Goal: Answer question/provide support: Share knowledge or assist other users

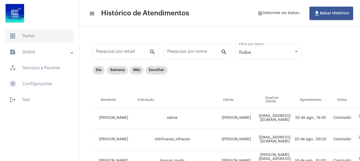
click at [36, 31] on span "dashboard Painel" at bounding box center [39, 36] width 69 height 13
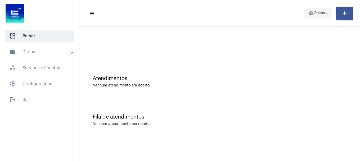
click at [323, 12] on span "Online" at bounding box center [319, 13] width 11 height 4
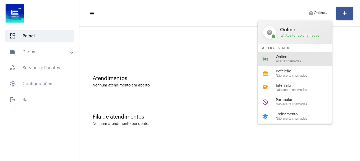
drag, startPoint x: 298, startPoint y: 59, endPoint x: 301, endPoint y: 59, distance: 2.7
click at [300, 59] on div "Online Aceita chamadas" at bounding box center [306, 59] width 60 height 8
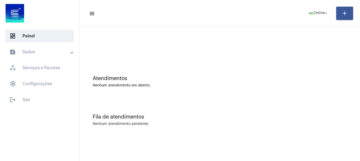
click at [173, 143] on mat-sidenav-content "menu online_prediction Online arrow_drop_down add Atendimentos Nenhum atendimen…" at bounding box center [219, 80] width 281 height 161
drag, startPoint x: 305, startPoint y: 10, endPoint x: 309, endPoint y: 11, distance: 4.1
click at [306, 10] on button "online_prediction Online arrow_drop_down" at bounding box center [318, 13] width 27 height 11
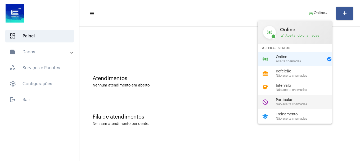
click at [292, 103] on span "Não aceita chamadas" at bounding box center [306, 104] width 60 height 3
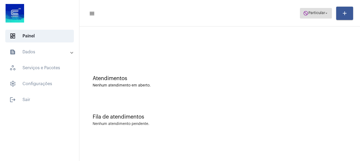
click at [323, 17] on span "do_not_disturb Particular arrow_drop_down" at bounding box center [316, 13] width 26 height 10
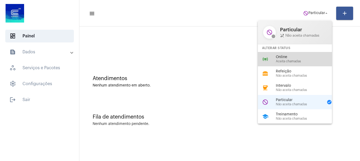
click at [305, 58] on span "Online" at bounding box center [306, 57] width 60 height 4
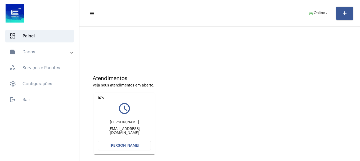
click at [135, 148] on button "[PERSON_NAME]" at bounding box center [124, 146] width 53 height 10
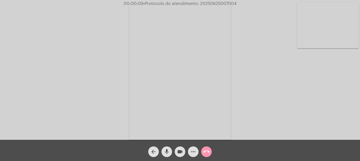
click at [328, 43] on video at bounding box center [327, 25] width 61 height 46
drag, startPoint x: 92, startPoint y: 83, endPoint x: 80, endPoint y: 73, distance: 15.6
click at [92, 83] on video at bounding box center [69, 71] width 61 height 82
drag, startPoint x: 41, startPoint y: 37, endPoint x: 38, endPoint y: 3, distance: 33.5
click at [177, 151] on mat-icon "videocam" at bounding box center [180, 151] width 6 height 6
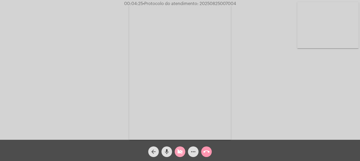
click at [167, 151] on mat-icon "mic" at bounding box center [167, 151] width 6 height 6
drag, startPoint x: 167, startPoint y: 152, endPoint x: 175, endPoint y: 151, distance: 8.0
click at [167, 151] on mat-icon "mic_off" at bounding box center [167, 151] width 6 height 6
click at [180, 150] on mat-icon "videocam_off" at bounding box center [180, 151] width 6 height 6
click at [332, 26] on video at bounding box center [327, 25] width 61 height 46
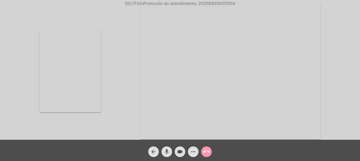
drag, startPoint x: 35, startPoint y: 87, endPoint x: 62, endPoint y: 87, distance: 27.3
click at [57, 87] on div "Acessando Câmera e Microfone..." at bounding box center [180, 71] width 359 height 140
click at [63, 87] on video at bounding box center [69, 71] width 61 height 82
click at [170, 153] on button "mic" at bounding box center [167, 151] width 11 height 11
drag, startPoint x: 170, startPoint y: 153, endPoint x: 165, endPoint y: 153, distance: 5.3
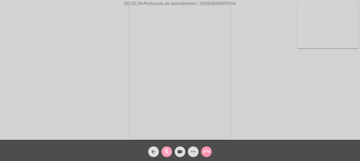
click at [165, 153] on mat-icon "mic_off" at bounding box center [167, 151] width 6 height 6
click at [206, 145] on div "call_end" at bounding box center [206, 150] width 13 height 13
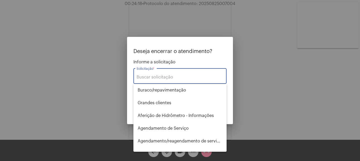
click at [177, 76] on input "Solicitação *" at bounding box center [180, 77] width 87 height 5
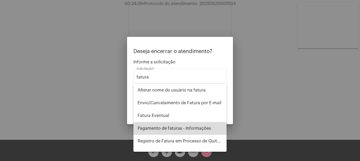
click at [216, 131] on span "Pagamento de faturas - Informações" at bounding box center [180, 128] width 85 height 13
type input "Pagamento de faturas - Informações"
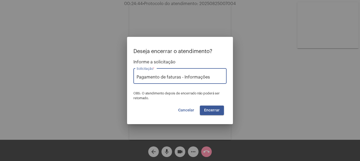
click at [211, 110] on span "Encerrar" at bounding box center [212, 110] width 16 height 4
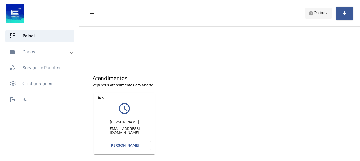
click at [317, 16] on span "help Online arrow_drop_down" at bounding box center [319, 13] width 20 height 10
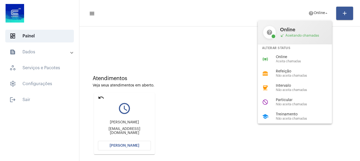
click at [270, 62] on div "online_prediction Online Aceita chamadas" at bounding box center [299, 59] width 83 height 14
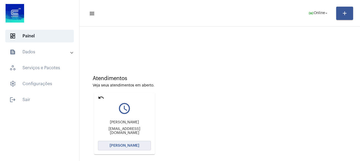
click at [103, 141] on button "[PERSON_NAME]" at bounding box center [124, 146] width 53 height 10
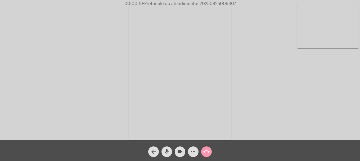
click at [339, 24] on video at bounding box center [327, 25] width 61 height 46
click at [98, 76] on video at bounding box center [69, 71] width 61 height 82
click at [195, 149] on mat-icon "more_horiz" at bounding box center [193, 151] width 6 height 6
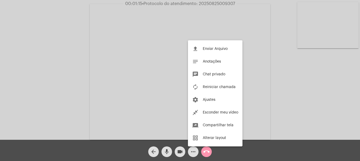
click at [183, 153] on div at bounding box center [180, 80] width 360 height 161
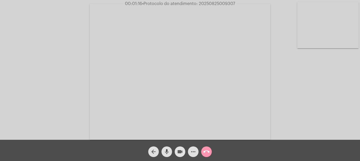
click at [183, 153] on mat-icon "videocam" at bounding box center [180, 151] width 6 height 6
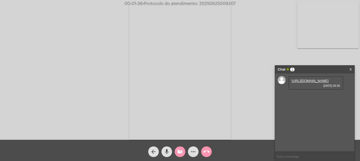
click at [178, 153] on mat-icon "videocam_off" at bounding box center [180, 151] width 6 height 6
click at [304, 82] on link "[URL][DOMAIN_NAME]" at bounding box center [310, 81] width 37 height 4
click at [322, 98] on link "[URL][DOMAIN_NAME]" at bounding box center [310, 96] width 37 height 4
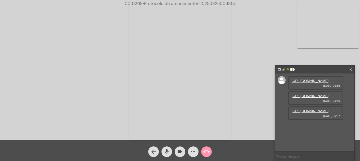
scroll to position [5, 0]
click at [307, 113] on link "[URL][DOMAIN_NAME]" at bounding box center [310, 111] width 37 height 4
click at [303, 128] on link "[URL][DOMAIN_NAME]" at bounding box center [310, 126] width 37 height 4
click at [215, 2] on span "• Protocolo do atendimento: 20250825009307" at bounding box center [189, 4] width 93 height 4
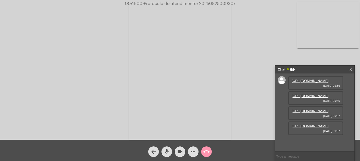
click at [215, 2] on span "• Protocolo do atendimento: 20250825009307" at bounding box center [189, 4] width 93 height 4
click at [211, 2] on span "• Protocolo do atendimento: 20250825009307" at bounding box center [189, 4] width 93 height 4
copy span "20250825009307"
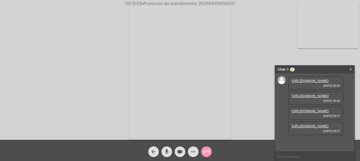
click at [310, 154] on input "text" at bounding box center [314, 156] width 79 height 9
paste input "20250825009307"
type input "20250825009307"
click at [192, 154] on mat-icon "more_horiz" at bounding box center [193, 151] width 6 height 6
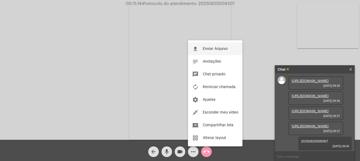
click at [216, 49] on span "Enviar Arquivo" at bounding box center [215, 49] width 25 height 4
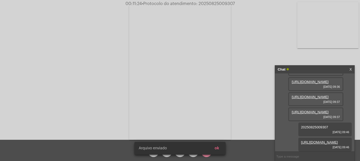
scroll to position [74, 0]
click at [217, 147] on span "ok" at bounding box center [217, 148] width 5 height 4
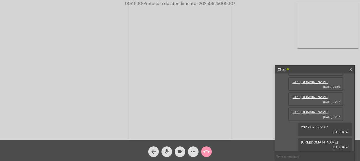
click at [208, 151] on mat-icon "call_end" at bounding box center [206, 151] width 6 height 6
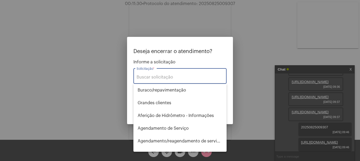
click at [184, 78] on input "Solicitação *" at bounding box center [180, 77] width 87 height 5
click at [181, 78] on input "Solicitação *" at bounding box center [180, 77] width 87 height 5
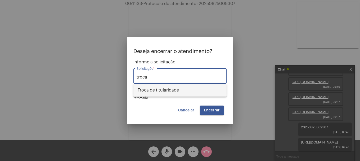
click at [168, 92] on span "Troca de titularidade" at bounding box center [180, 90] width 85 height 13
type input "Troca de titularidade"
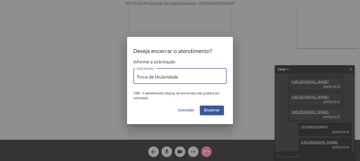
click at [221, 113] on button "Encerrar" at bounding box center [212, 110] width 24 height 10
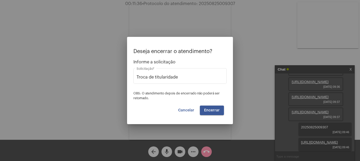
click at [221, 113] on button "Encerrar" at bounding box center [212, 110] width 24 height 10
click at [221, 113] on video at bounding box center [180, 72] width 102 height 136
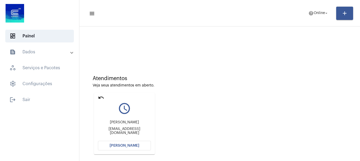
scroll to position [46, 0]
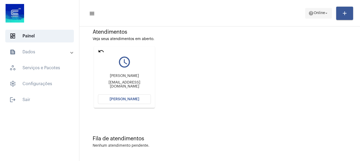
drag, startPoint x: 311, startPoint y: 20, endPoint x: 313, endPoint y: 18, distance: 3.0
click at [313, 19] on mat-toolbar-row "menu help Online arrow_drop_down add" at bounding box center [219, 13] width 281 height 17
click at [314, 15] on span "Online" at bounding box center [319, 13] width 11 height 4
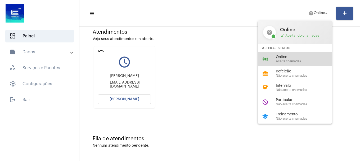
click at [295, 55] on span "Online" at bounding box center [306, 57] width 60 height 4
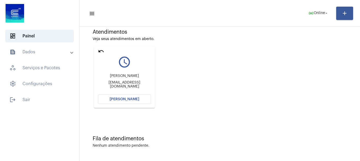
click at [136, 99] on span "[PERSON_NAME]" at bounding box center [125, 99] width 30 height 4
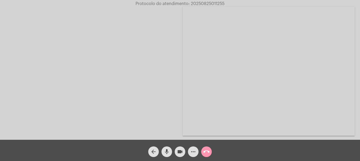
click at [297, 75] on video at bounding box center [269, 71] width 172 height 129
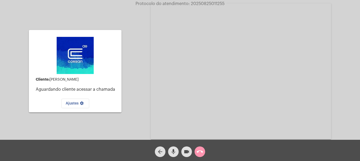
click at [201, 150] on mat-icon "call_end" at bounding box center [200, 151] width 6 height 6
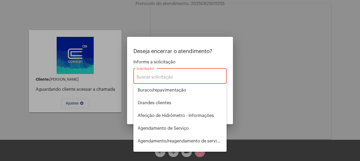
click at [194, 80] on div "Solicitação *" at bounding box center [180, 75] width 87 height 17
click at [196, 76] on input "Solicitação *" at bounding box center [180, 77] width 87 height 5
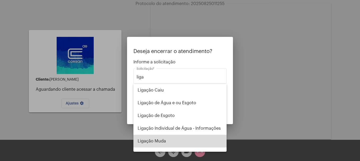
click at [197, 145] on span "Ligação Muda" at bounding box center [180, 141] width 85 height 13
type input "Ligação Muda"
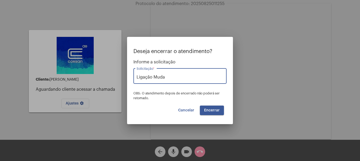
click at [221, 109] on button "Encerrar" at bounding box center [212, 110] width 24 height 10
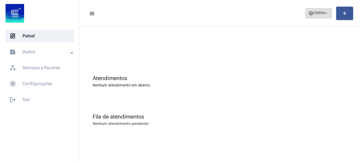
click at [318, 15] on span "help Online arrow_drop_down" at bounding box center [319, 13] width 20 height 10
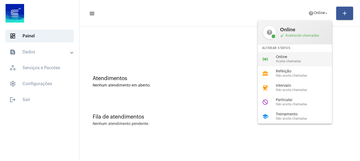
click at [287, 57] on span "Online" at bounding box center [306, 57] width 60 height 4
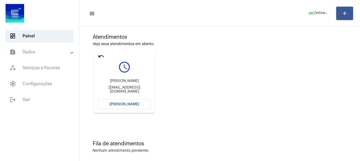
scroll to position [46, 0]
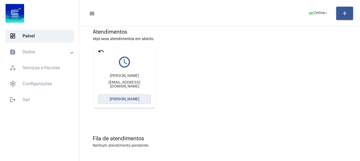
click at [141, 100] on button "[PERSON_NAME]" at bounding box center [124, 99] width 53 height 10
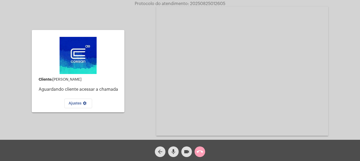
click at [198, 149] on mat-icon "call_end" at bounding box center [200, 151] width 6 height 6
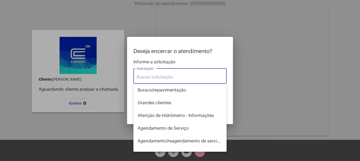
click at [180, 74] on div "Solicitação *" at bounding box center [180, 75] width 87 height 17
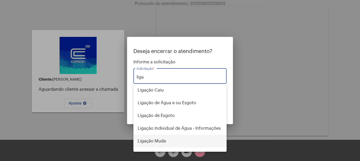
click at [153, 139] on span "Ligação Muda" at bounding box center [180, 141] width 85 height 13
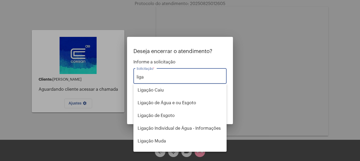
type input "Ligação Muda"
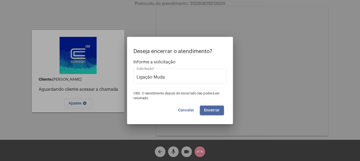
click at [215, 112] on span "Encerrar" at bounding box center [212, 110] width 16 height 4
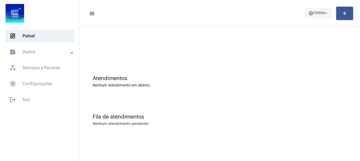
click at [314, 11] on span "help Online arrow_drop_down" at bounding box center [319, 13] width 20 height 10
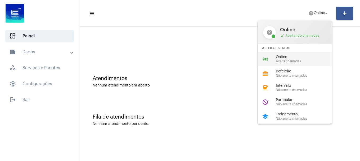
click at [303, 61] on span "Aceita chamadas" at bounding box center [306, 61] width 60 height 3
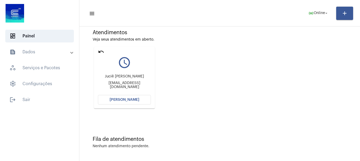
scroll to position [46, 0]
click at [115, 101] on button "[PERSON_NAME]" at bounding box center [124, 99] width 53 height 10
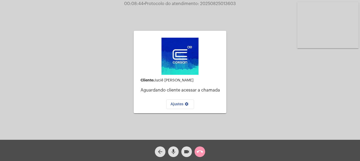
click at [175, 152] on mat-icon "mic" at bounding box center [173, 151] width 6 height 6
click at [179, 151] on div "mic_off" at bounding box center [173, 150] width 13 height 13
click at [181, 151] on div "videocam" at bounding box center [186, 150] width 13 height 13
click at [178, 153] on button "mic" at bounding box center [173, 151] width 11 height 11
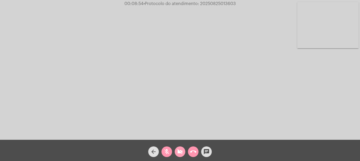
drag, startPoint x: 176, startPoint y: 153, endPoint x: 167, endPoint y: 153, distance: 9.0
click at [176, 153] on button "videocam_off" at bounding box center [180, 151] width 11 height 11
click at [167, 152] on mat-icon "mic_off" at bounding box center [167, 151] width 6 height 6
click at [217, 2] on span "• Protocolo do atendimento: 20250825013603" at bounding box center [188, 4] width 92 height 4
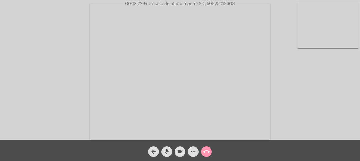
copy span "20250825013603"
click at [192, 154] on mat-icon "more_horiz" at bounding box center [193, 151] width 6 height 6
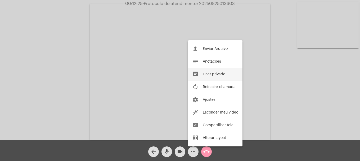
click at [206, 75] on span "Chat privado" at bounding box center [214, 74] width 23 height 4
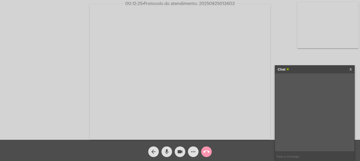
click at [312, 155] on input "text" at bounding box center [314, 156] width 79 height 9
paste input "20250825013603"
type input "20250825013603"
click at [208, 152] on mat-icon "call_end" at bounding box center [206, 151] width 6 height 6
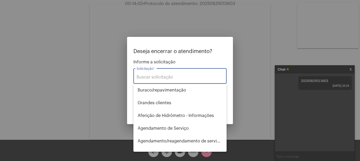
click at [189, 76] on input "Solicitação *" at bounding box center [180, 77] width 87 height 5
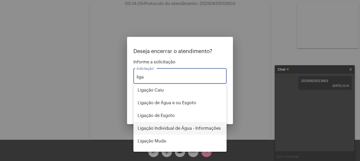
click at [187, 128] on span "Ligação Individual de Água - Informações" at bounding box center [180, 128] width 85 height 13
type input "Ligação Individual de Água - Informações"
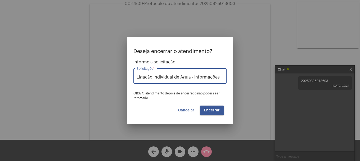
click at [214, 109] on span "Encerrar" at bounding box center [212, 110] width 16 height 4
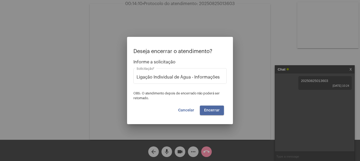
click at [214, 109] on span "Encerrar" at bounding box center [212, 110] width 16 height 4
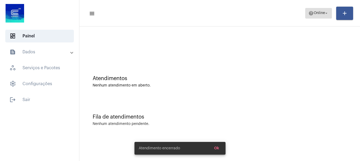
drag, startPoint x: 324, startPoint y: 8, endPoint x: 323, endPoint y: 11, distance: 2.9
click at [323, 9] on span "help Online arrow_drop_down" at bounding box center [319, 13] width 20 height 10
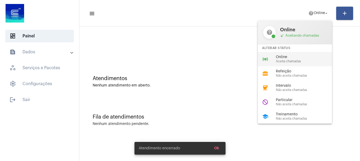
click at [283, 55] on div "online_prediction Online Aceita chamadas" at bounding box center [299, 59] width 83 height 14
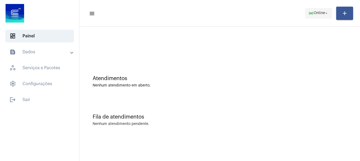
click at [311, 16] on mat-icon "online_prediction" at bounding box center [311, 13] width 5 height 5
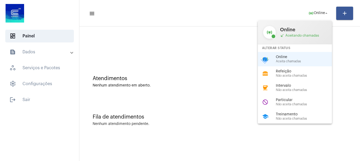
click at [292, 105] on div "do_not_disturb Particular Não aceita chamadas" at bounding box center [299, 102] width 83 height 14
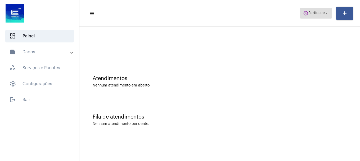
click at [313, 16] on span "do_not_disturb Particular arrow_drop_down" at bounding box center [316, 13] width 26 height 10
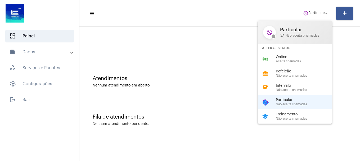
click at [300, 53] on div "online_prediction Online Aceita chamadas" at bounding box center [299, 59] width 83 height 14
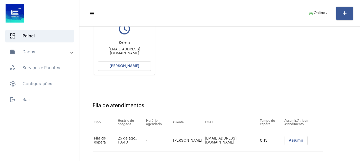
scroll to position [84, 0]
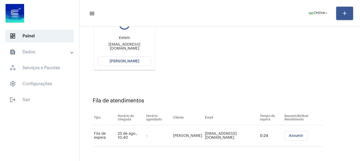
click at [134, 64] on button "[PERSON_NAME]" at bounding box center [124, 61] width 53 height 10
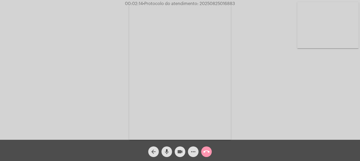
click at [177, 154] on mat-icon "videocam" at bounding box center [180, 151] width 6 height 6
click at [169, 153] on mat-icon "mic" at bounding box center [167, 151] width 6 height 6
click at [167, 152] on mat-icon "mic_off" at bounding box center [167, 151] width 6 height 6
click at [179, 152] on mat-icon "videocam_off" at bounding box center [180, 151] width 6 height 6
click at [324, 49] on div "Acessando Câmera e Microfone..." at bounding box center [180, 71] width 359 height 140
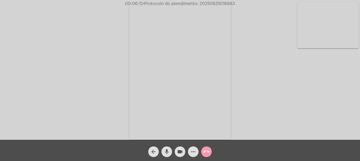
drag, startPoint x: 341, startPoint y: 42, endPoint x: 335, endPoint y: 45, distance: 5.8
click at [340, 42] on video at bounding box center [327, 25] width 61 height 46
click at [207, 2] on span "• Protocolo do atendimento: 20250825016883" at bounding box center [188, 4] width 92 height 4
copy span "20250825016883"
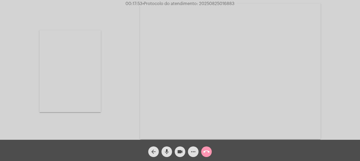
click at [191, 151] on mat-icon "more_horiz" at bounding box center [193, 151] width 6 height 6
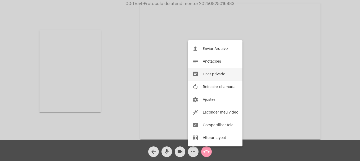
click at [214, 78] on button "chat Chat privado" at bounding box center [215, 74] width 55 height 13
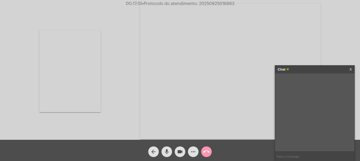
click at [300, 158] on input "text" at bounding box center [314, 156] width 79 height 9
paste input "20250825016883"
type input "20250825016883"
click at [206, 151] on mat-icon "call_end" at bounding box center [206, 151] width 6 height 6
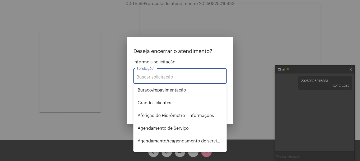
click at [174, 76] on input "Solicitação *" at bounding box center [180, 77] width 87 height 5
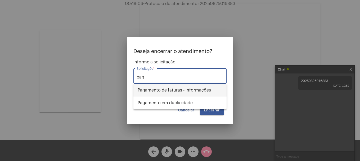
click at [176, 91] on span "Pagamento de faturas - Informações" at bounding box center [180, 90] width 85 height 13
type input "Pagamento de faturas - Informações"
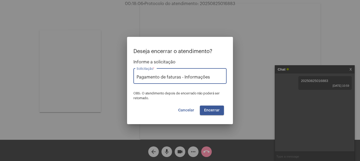
click at [205, 111] on span "Encerrar" at bounding box center [212, 110] width 16 height 4
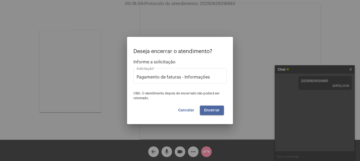
click at [205, 111] on span "Encerrar" at bounding box center [212, 110] width 16 height 4
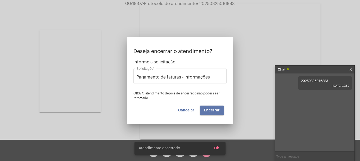
click at [205, 111] on span "Encerrar" at bounding box center [212, 110] width 16 height 4
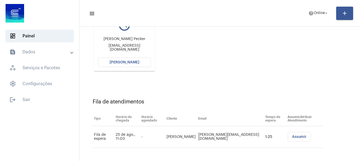
scroll to position [84, 0]
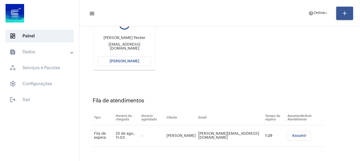
click at [138, 60] on button "[PERSON_NAME]" at bounding box center [124, 61] width 53 height 10
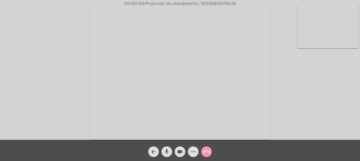
click at [168, 151] on mat-icon "mic" at bounding box center [167, 151] width 6 height 6
click at [165, 151] on mat-icon "mic_off" at bounding box center [167, 151] width 6 height 6
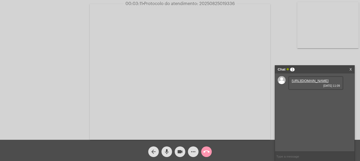
click at [315, 83] on link "[URL][DOMAIN_NAME]" at bounding box center [310, 81] width 37 height 4
click at [324, 98] on link "[URL][DOMAIN_NAME]" at bounding box center [310, 96] width 37 height 4
drag, startPoint x: 324, startPoint y: 134, endPoint x: 285, endPoint y: 136, distance: 39.8
click at [285, 136] on div "[URL][DOMAIN_NAME] [DATE] 11:09 [URL][DOMAIN_NAME] [DATE] 11:10 [EMAIL_ADDRESS]…" at bounding box center [314, 112] width 79 height 78
click at [194, 153] on mat-icon "more_horiz" at bounding box center [193, 151] width 6 height 6
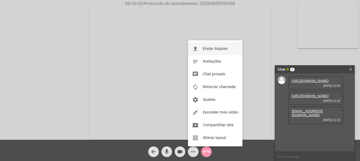
drag, startPoint x: 216, startPoint y: 74, endPoint x: 203, endPoint y: 53, distance: 25.0
click at [203, 53] on div "file_upload Enviar Arquivo notes Anotações chat Chat privado autorenew Reinicia…" at bounding box center [215, 93] width 55 height 106
click at [203, 53] on video at bounding box center [180, 72] width 181 height 136
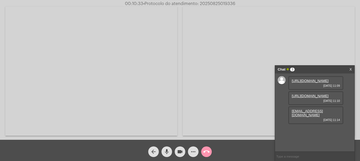
click at [190, 148] on button "more_horiz" at bounding box center [193, 151] width 11 height 11
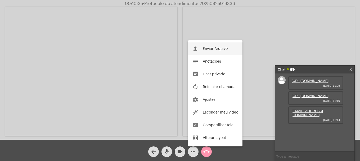
click at [204, 51] on button "file_upload Enviar Arquivo" at bounding box center [215, 48] width 55 height 13
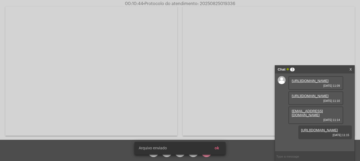
scroll to position [20, 0]
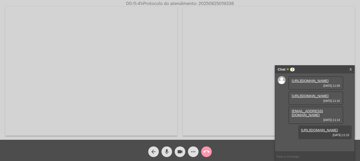
click at [215, 4] on span "• Protocolo do atendimento: 20250825019336" at bounding box center [188, 4] width 92 height 4
copy span "20250825019336"
click at [309, 158] on input "text" at bounding box center [314, 156] width 79 height 9
paste input "20250825019336"
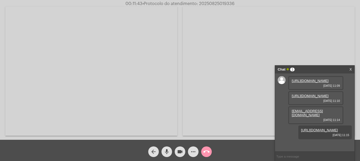
type input "20250825019336"
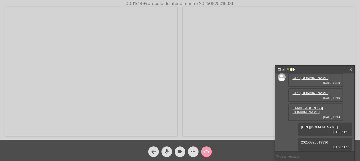
scroll to position [35, 0]
click at [204, 150] on mat-icon "call_end" at bounding box center [206, 151] width 6 height 6
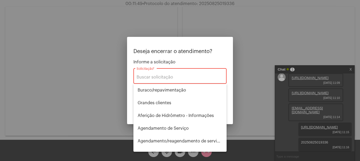
click at [152, 73] on div "Solicitação *" at bounding box center [180, 75] width 87 height 17
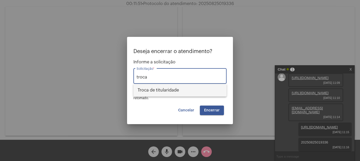
click at [170, 92] on span "Troca de titularidade" at bounding box center [180, 90] width 85 height 13
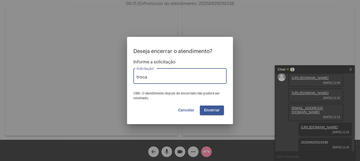
type input "Troca de titularidade"
click at [217, 108] on span "Encerrar" at bounding box center [212, 110] width 16 height 4
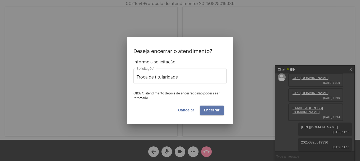
click at [217, 108] on span "Encerrar" at bounding box center [212, 110] width 16 height 4
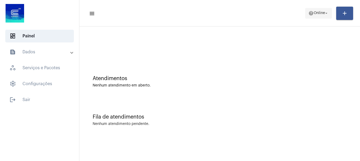
click at [309, 13] on mat-icon "help" at bounding box center [311, 13] width 5 height 5
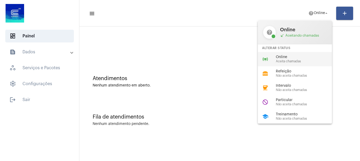
click at [292, 56] on span "Online" at bounding box center [306, 57] width 60 height 4
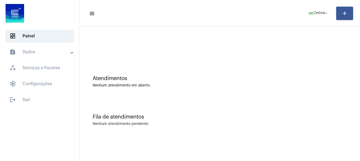
click at [40, 50] on mat-expansion-panel-header "text_snippet_outlined Dados" at bounding box center [41, 52] width 76 height 13
click at [40, 50] on mat-panel-title "text_snippet_outlined Dados" at bounding box center [40, 52] width 61 height 6
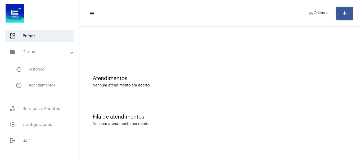
click at [39, 52] on mat-panel-title "text_snippet_outlined Dados" at bounding box center [40, 52] width 61 height 6
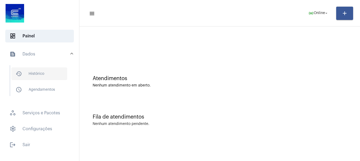
click at [38, 73] on span "history_outlined Histórico" at bounding box center [39, 73] width 56 height 13
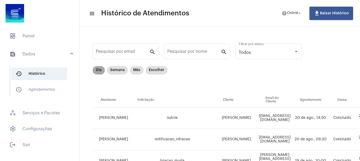
click at [100, 73] on mat-chip "Dia" at bounding box center [99, 70] width 12 height 8
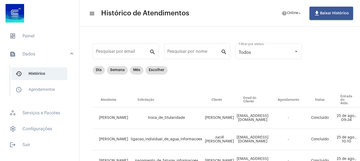
click at [285, 22] on mat-toolbar "menu Histórico de Atendimentos help Online arrow_drop_down file_download Baixar…" at bounding box center [219, 13] width 281 height 26
click at [290, 19] on mat-toolbar-row "menu Histórico de Atendimentos help Online arrow_drop_down file_download Baixar…" at bounding box center [219, 13] width 281 height 17
click at [292, 16] on span "help Online arrow_drop_down" at bounding box center [292, 13] width 20 height 10
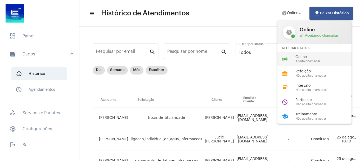
click at [291, 59] on div "online_prediction Online Aceita chamadas" at bounding box center [319, 59] width 83 height 14
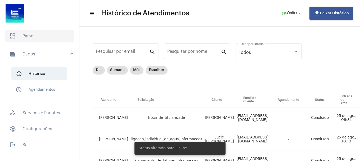
click at [37, 33] on span "dashboard Painel" at bounding box center [39, 36] width 69 height 13
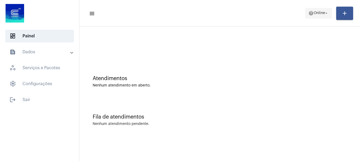
click at [314, 15] on span "Online" at bounding box center [319, 13] width 11 height 4
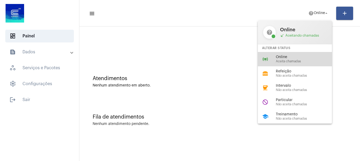
click at [308, 56] on span "Online" at bounding box center [306, 57] width 60 height 4
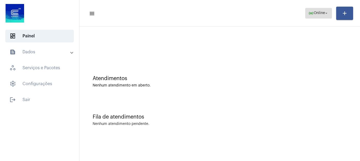
click at [315, 18] on button "online_prediction Online arrow_drop_down" at bounding box center [318, 13] width 27 height 11
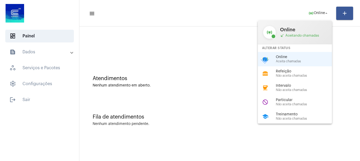
click at [308, 103] on span "Não aceita chamadas" at bounding box center [306, 104] width 60 height 3
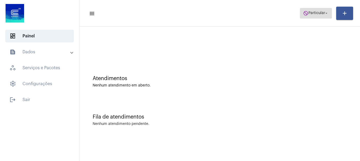
click at [315, 15] on span "do_not_disturb Particular arrow_drop_down" at bounding box center [316, 13] width 26 height 10
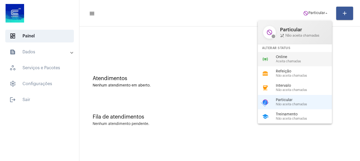
click at [308, 55] on span "Online" at bounding box center [306, 57] width 60 height 4
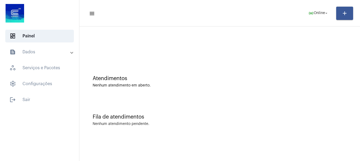
click at [209, 70] on div "Atendimentos Nenhum atendimento em aberto." at bounding box center [219, 79] width 275 height 38
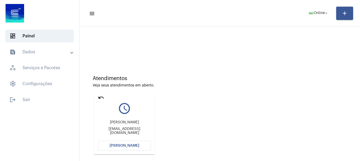
click at [151, 148] on mat-card "undo query_builder Tatiele [PERSON_NAME] [EMAIL_ADDRESS][DOMAIN_NAME] [PERSON_N…" at bounding box center [124, 123] width 61 height 61
click at [142, 146] on button "[PERSON_NAME]" at bounding box center [124, 146] width 53 height 10
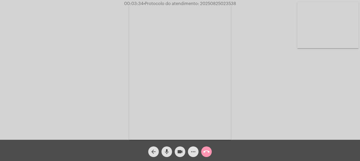
click at [196, 148] on mat-icon "more_horiz" at bounding box center [193, 151] width 6 height 6
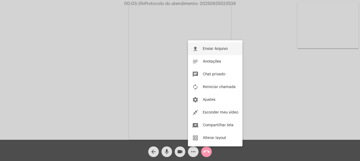
click at [198, 45] on button "file_upload Enviar Arquivo" at bounding box center [215, 48] width 55 height 13
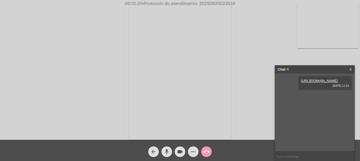
click at [201, 4] on span "• Protocolo do atendimento: 20250825023538" at bounding box center [189, 4] width 93 height 4
copy span "20250825023538"
click at [318, 153] on input "text" at bounding box center [314, 156] width 79 height 9
paste input "20250825023538"
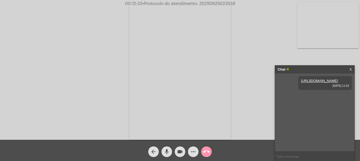
type input "20250825023538"
click at [206, 154] on mat-icon "call_end" at bounding box center [206, 151] width 6 height 6
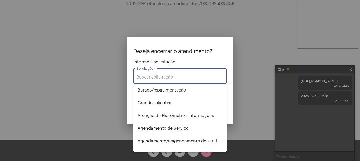
click at [182, 79] on input "Solicitação *" at bounding box center [180, 77] width 87 height 5
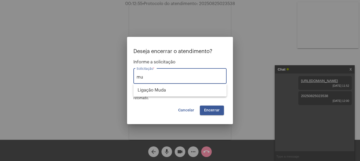
type input "m"
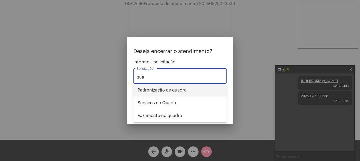
click at [185, 89] on span "Padronização de quadro" at bounding box center [180, 90] width 85 height 13
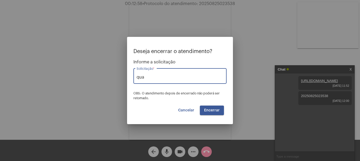
type input "Padronização de quadro"
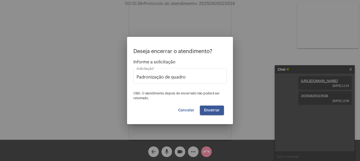
click at [210, 105] on div "Deseja encerrar o atendimento? Informe a solicitação Padronização de quadro Sol…" at bounding box center [180, 81] width 93 height 66
click at [209, 106] on button "Encerrar" at bounding box center [212, 110] width 24 height 10
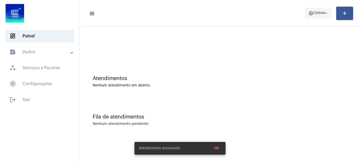
click at [330, 13] on button "help Online arrow_drop_down" at bounding box center [318, 13] width 27 height 11
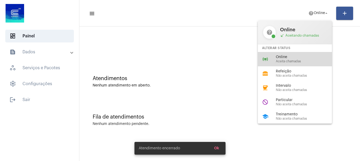
click at [294, 65] on div "online_prediction Online Aceita chamadas" at bounding box center [299, 59] width 83 height 14
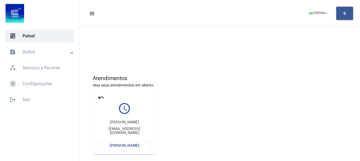
scroll to position [46, 0]
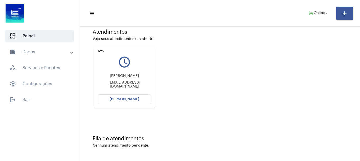
click at [134, 104] on mat-card "undo query_builder [PERSON_NAME] [PERSON_NAME][EMAIL_ADDRESS][DOMAIN_NAME] [PER…" at bounding box center [124, 76] width 61 height 61
click at [137, 101] on button "[PERSON_NAME]" at bounding box center [124, 99] width 53 height 10
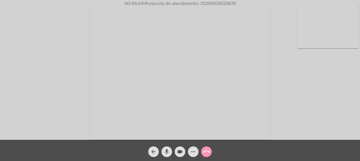
click at [208, 153] on mat-icon "call_end" at bounding box center [206, 151] width 6 height 6
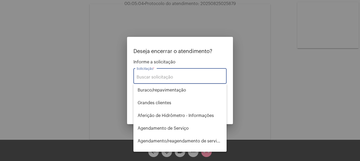
click at [196, 74] on div "Solicitação *" at bounding box center [180, 75] width 87 height 17
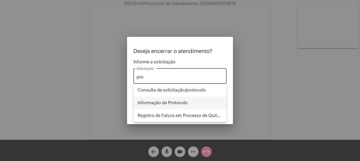
click at [188, 102] on span "Informação de Protocolo" at bounding box center [180, 102] width 85 height 13
type input "Informação de Protocolo"
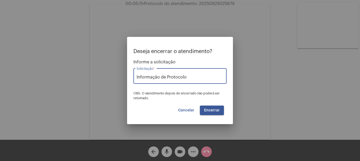
click at [215, 109] on span "Encerrar" at bounding box center [212, 110] width 16 height 4
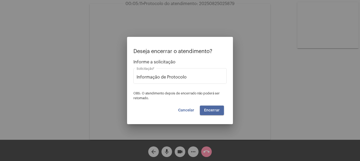
click at [215, 109] on span "Encerrar" at bounding box center [212, 110] width 16 height 4
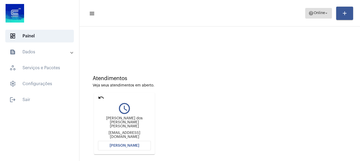
click at [324, 15] on mat-icon "arrow_drop_down" at bounding box center [326, 13] width 5 height 5
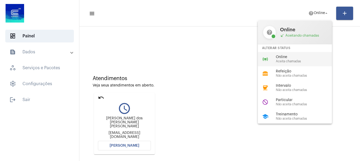
click at [293, 55] on span "Online" at bounding box center [306, 57] width 60 height 4
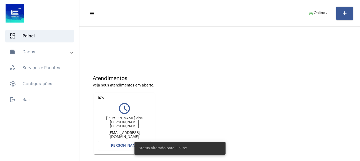
click at [102, 98] on mat-icon "undo" at bounding box center [101, 97] width 6 height 6
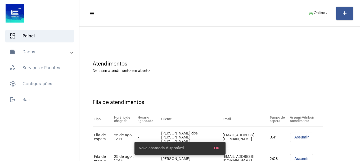
scroll to position [38, 0]
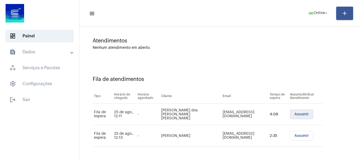
click at [300, 114] on span "Assumir" at bounding box center [302, 114] width 15 height 4
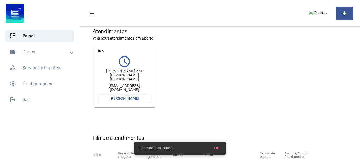
scroll to position [84, 0]
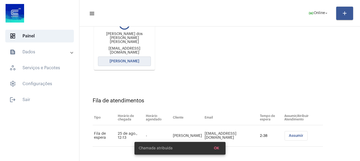
click at [130, 63] on span "[PERSON_NAME]" at bounding box center [125, 61] width 30 height 4
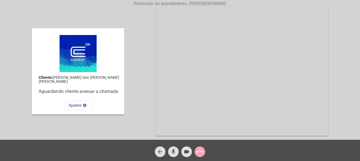
click at [201, 155] on span "call_end" at bounding box center [200, 151] width 6 height 11
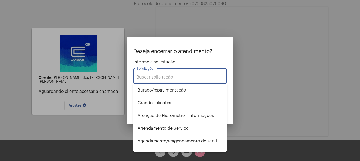
click at [159, 77] on input "Solicitação *" at bounding box center [180, 77] width 87 height 5
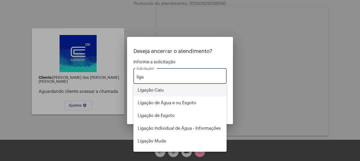
click at [181, 91] on span "Ligação Caiu" at bounding box center [180, 90] width 85 height 13
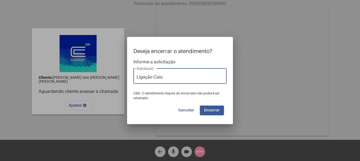
click at [170, 76] on input "Ligação Caiu" at bounding box center [180, 77] width 87 height 5
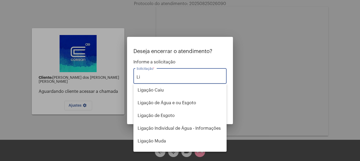
type input "L"
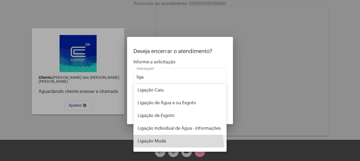
click at [164, 146] on span "Ligação Muda" at bounding box center [180, 141] width 85 height 13
type input "Ligação Muda"
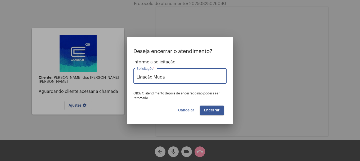
click at [211, 109] on span "Encerrar" at bounding box center [212, 110] width 16 height 4
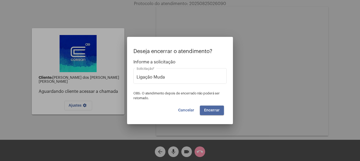
click at [211, 109] on span "Encerrar" at bounding box center [212, 110] width 16 height 4
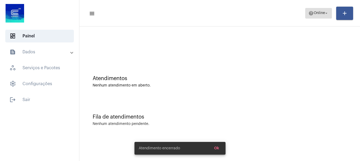
click at [309, 10] on span "help Online arrow_drop_down" at bounding box center [319, 13] width 20 height 10
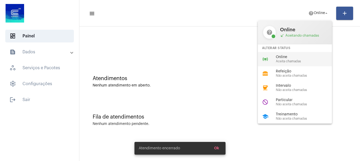
click at [284, 65] on div "online_prediction Online Aceita chamadas" at bounding box center [299, 59] width 83 height 14
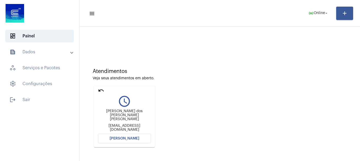
scroll to position [5, 0]
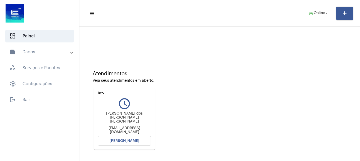
click at [135, 139] on span "[PERSON_NAME]" at bounding box center [125, 141] width 30 height 4
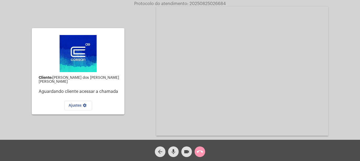
click at [195, 150] on button "call_end" at bounding box center [200, 151] width 11 height 11
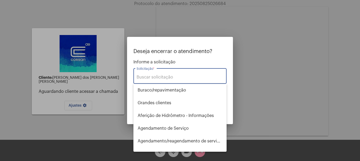
click at [173, 77] on input "Solicitação *" at bounding box center [180, 77] width 87 height 5
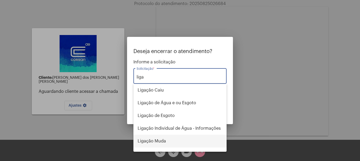
click at [177, 144] on span "Ligação Muda" at bounding box center [180, 141] width 85 height 13
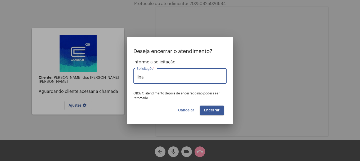
type input "Ligação Muda"
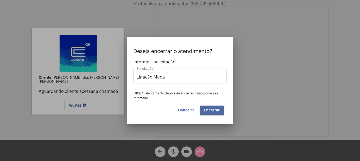
click at [202, 110] on button "Encerrar" at bounding box center [212, 110] width 24 height 10
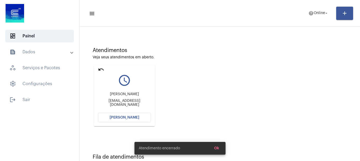
scroll to position [46, 0]
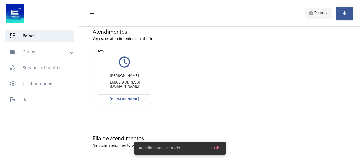
click at [322, 15] on span "Online" at bounding box center [319, 13] width 11 height 4
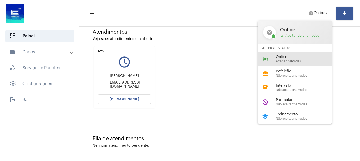
drag, startPoint x: 304, startPoint y: 59, endPoint x: 301, endPoint y: 58, distance: 3.0
click at [302, 58] on span "Online" at bounding box center [306, 57] width 60 height 4
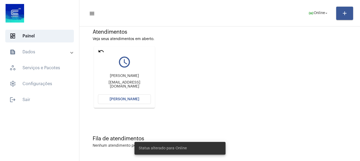
click at [145, 100] on button "[PERSON_NAME]" at bounding box center [124, 99] width 53 height 10
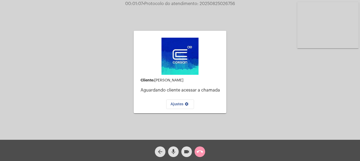
click at [199, 155] on span "call_end" at bounding box center [200, 151] width 6 height 11
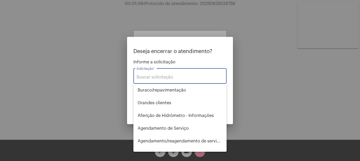
click at [187, 79] on input "Solicitação *" at bounding box center [180, 77] width 87 height 5
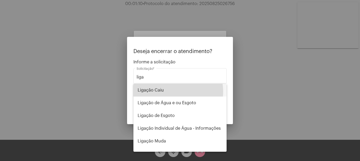
click at [171, 92] on span "Ligação Caiu" at bounding box center [180, 90] width 85 height 13
type input "Ligação Caiu"
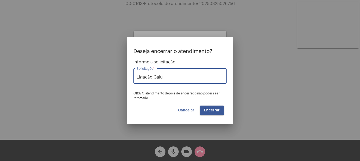
click at [217, 112] on span "Encerrar" at bounding box center [212, 110] width 16 height 4
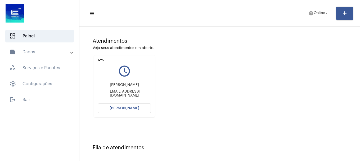
scroll to position [31, 0]
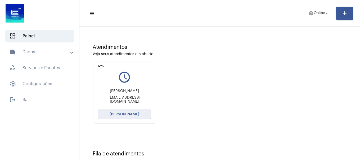
click at [136, 115] on span "[PERSON_NAME]" at bounding box center [125, 114] width 30 height 4
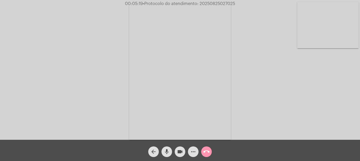
click at [179, 148] on mat-icon "videocam" at bounding box center [180, 151] width 6 height 6
click at [168, 150] on mat-icon "mic" at bounding box center [167, 151] width 6 height 6
click at [172, 153] on div "mic_off" at bounding box center [166, 150] width 13 height 13
drag, startPoint x: 177, startPoint y: 153, endPoint x: 164, endPoint y: 150, distance: 13.4
click at [176, 153] on button "videocam_off" at bounding box center [180, 151] width 11 height 11
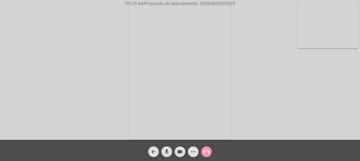
click at [213, 2] on span "• Protocolo do atendimento: 20250825027025" at bounding box center [189, 4] width 92 height 4
click at [214, 2] on span "• Protocolo do atendimento: 20250825027025" at bounding box center [189, 4] width 92 height 4
copy span "20250825027025"
click at [197, 150] on button "more_horiz" at bounding box center [193, 151] width 11 height 11
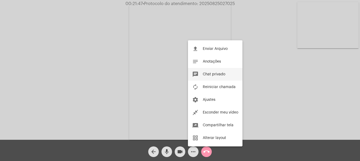
click at [202, 78] on button "chat Chat privado" at bounding box center [215, 74] width 55 height 13
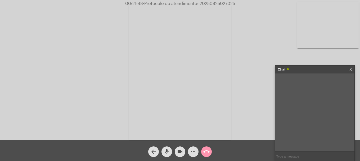
click at [295, 152] on input "text" at bounding box center [314, 156] width 79 height 9
paste input "20250825027025"
type input "20250825027025"
click at [207, 150] on mat-icon "call_end" at bounding box center [206, 151] width 6 height 6
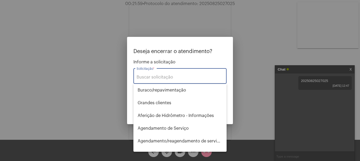
click at [190, 78] on input "Solicitação *" at bounding box center [180, 77] width 87 height 5
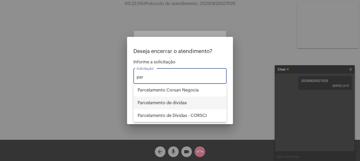
click at [186, 105] on span "Parcelamento de dívidas" at bounding box center [180, 102] width 85 height 13
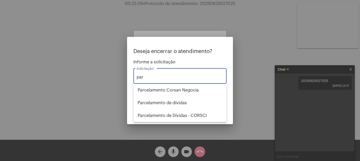
type input "Parcelamento de dívidas"
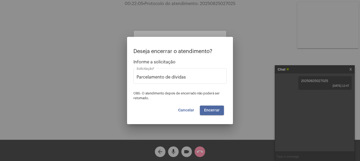
click at [213, 110] on span "Encerrar" at bounding box center [212, 110] width 16 height 4
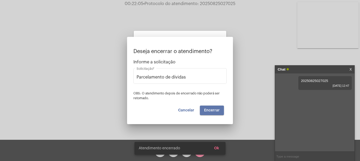
click at [213, 110] on span "Encerrar" at bounding box center [212, 110] width 16 height 4
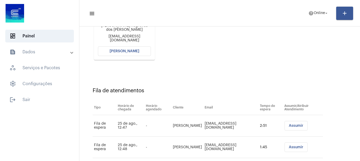
scroll to position [64, 0]
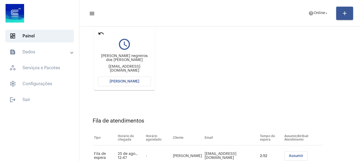
click at [318, 6] on mat-toolbar-row "menu help Online arrow_drop_down add" at bounding box center [219, 13] width 281 height 17
click at [318, 11] on span "Online" at bounding box center [319, 13] width 11 height 4
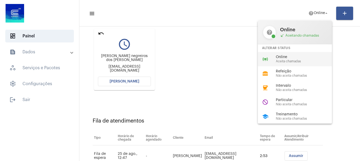
click at [304, 60] on span "Aceita chamadas" at bounding box center [306, 61] width 60 height 3
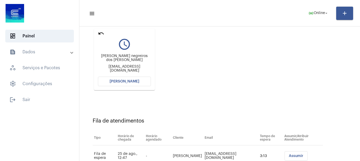
scroll to position [0, 0]
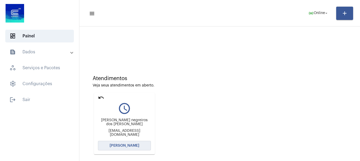
click at [144, 141] on button "[PERSON_NAME]" at bounding box center [124, 146] width 53 height 10
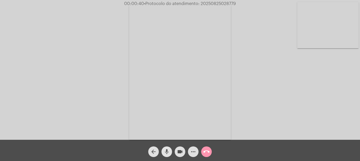
click at [168, 152] on mat-icon "mic" at bounding box center [167, 151] width 6 height 6
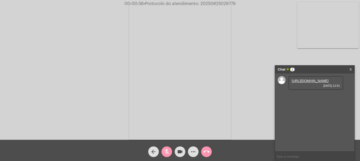
click at [166, 150] on mat-icon "mic_off" at bounding box center [167, 151] width 6 height 6
click at [315, 83] on link "[URL][DOMAIN_NAME]" at bounding box center [310, 81] width 37 height 4
click at [265, 4] on div "00:01:26 • Protocolo do atendimento: 20250825028779" at bounding box center [180, 3] width 360 height 5
click at [302, 98] on link "[URL][DOMAIN_NAME]" at bounding box center [310, 96] width 37 height 4
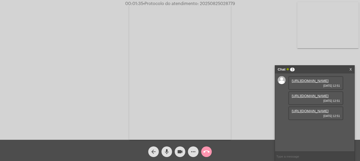
click at [311, 113] on link "[URL][DOMAIN_NAME]" at bounding box center [310, 111] width 37 height 4
click at [196, 153] on mat-icon "more_horiz" at bounding box center [193, 151] width 6 height 6
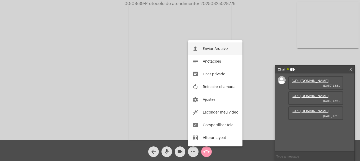
click at [203, 51] on button "file_upload Enviar Arquivo" at bounding box center [215, 48] width 55 height 13
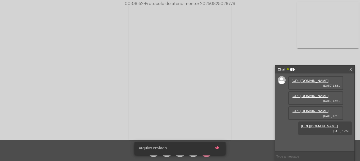
scroll to position [32, 0]
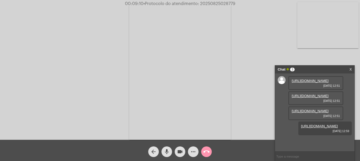
click at [206, 2] on span "• Protocolo do atendimento: 20250825028779" at bounding box center [190, 4] width 92 height 4
click at [206, 2] on span "• Protocolo do atendimento: 20250825028779" at bounding box center [189, 4] width 92 height 4
copy span "20250825028779"
click at [291, 157] on input "text" at bounding box center [314, 156] width 79 height 9
paste input "20250825028779"
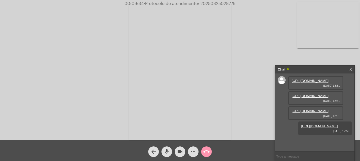
type input "20250825028779"
click at [210, 150] on button "call_end" at bounding box center [206, 151] width 11 height 11
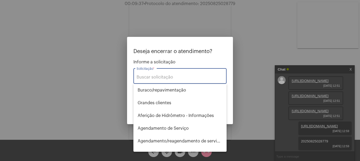
click at [183, 78] on input "Solicitação *" at bounding box center [180, 77] width 87 height 5
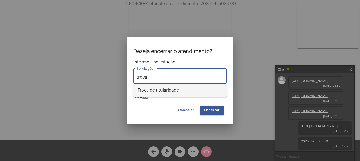
click at [184, 94] on span "Troca de titularidade" at bounding box center [180, 90] width 85 height 13
type input "Troca de titularidade"
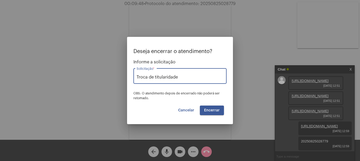
click at [216, 115] on button "Encerrar" at bounding box center [212, 110] width 24 height 10
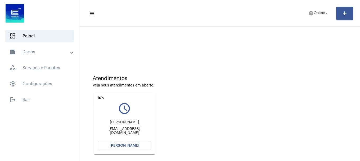
click at [101, 100] on mat-icon "undo" at bounding box center [101, 97] width 6 height 6
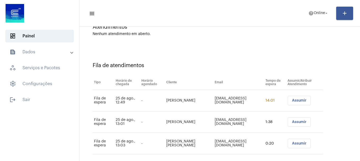
scroll to position [53, 0]
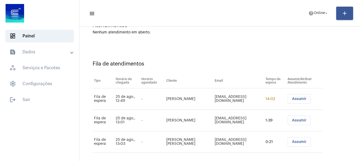
click at [297, 121] on span "Assumir" at bounding box center [299, 120] width 15 height 4
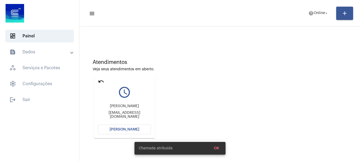
scroll to position [84, 0]
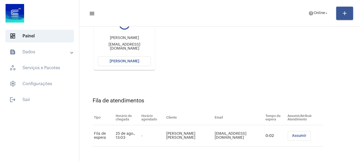
click at [124, 61] on span "[PERSON_NAME]" at bounding box center [125, 61] width 30 height 4
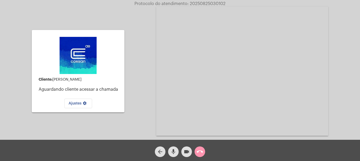
click at [175, 152] on mat-icon "mic" at bounding box center [173, 151] width 6 height 6
click at [172, 151] on mat-icon "mic_off" at bounding box center [173, 151] width 6 height 6
click at [172, 151] on mat-icon "mic" at bounding box center [173, 151] width 6 height 6
click at [172, 151] on mat-icon "mic_off" at bounding box center [173, 151] width 6 height 6
click at [196, 153] on button "call_end" at bounding box center [200, 151] width 11 height 11
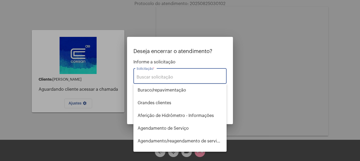
click at [178, 73] on div "Solicitação *" at bounding box center [180, 75] width 87 height 17
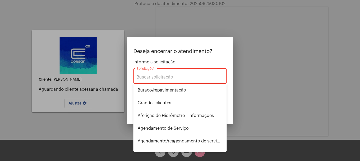
click at [178, 74] on div "Solicitação *" at bounding box center [180, 75] width 87 height 17
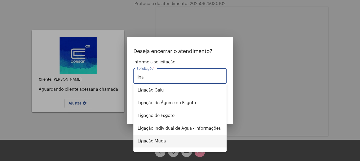
click at [168, 143] on span "Ligação Muda" at bounding box center [180, 141] width 85 height 13
type input "Ligação Muda"
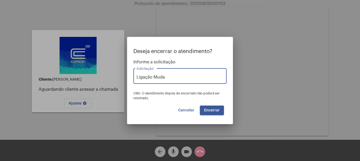
click at [212, 109] on span "Encerrar" at bounding box center [212, 110] width 16 height 4
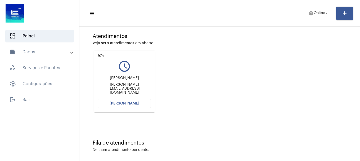
scroll to position [46, 0]
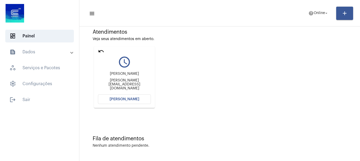
click at [148, 96] on button "[PERSON_NAME]" at bounding box center [124, 99] width 53 height 10
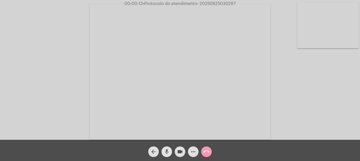
click at [168, 154] on mat-icon "mic" at bounding box center [167, 151] width 6 height 6
click at [163, 150] on button "mic_off" at bounding box center [167, 151] width 11 height 11
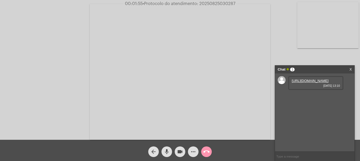
click at [317, 82] on link "[URL][DOMAIN_NAME]" at bounding box center [310, 81] width 37 height 4
click at [307, 98] on link "[URL][DOMAIN_NAME]" at bounding box center [310, 96] width 37 height 4
click at [182, 152] on mat-icon "videocam" at bounding box center [180, 151] width 6 height 6
click at [182, 152] on mat-icon "videocam_off" at bounding box center [180, 151] width 6 height 6
click at [176, 151] on button "videocam" at bounding box center [180, 151] width 11 height 11
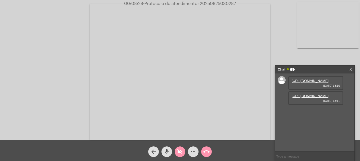
click at [183, 152] on mat-icon "videocam_off" at bounding box center [180, 151] width 6 height 6
drag, startPoint x: 323, startPoint y: 137, endPoint x: 296, endPoint y: 143, distance: 27.1
click at [283, 141] on div "[URL][DOMAIN_NAME] [DATE] 13:10 [URL][DOMAIN_NAME] [DATE] 13:11 [PERSON_NAME][E…" at bounding box center [314, 112] width 79 height 78
drag, startPoint x: 328, startPoint y: 138, endPoint x: 287, endPoint y: 134, distance: 41.2
click at [287, 134] on div "[URL][DOMAIN_NAME] [DATE] 13:10 [URL][DOMAIN_NAME] [DATE] 13:11 [PERSON_NAME][E…" at bounding box center [314, 112] width 79 height 78
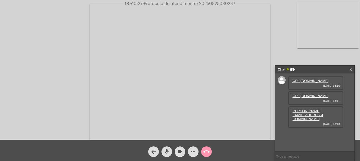
copy link "[PERSON_NAME][EMAIL_ADDRESS][DOMAIN_NAME]"
click at [214, 1] on div "Acessando Câmera e Microfone..." at bounding box center [180, 70] width 360 height 140
click at [213, 2] on span "• Protocolo do atendimento: 20250825030287" at bounding box center [189, 4] width 93 height 4
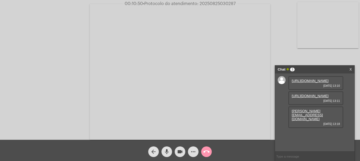
copy span "20250825030287"
drag, startPoint x: 307, startPoint y: 153, endPoint x: 304, endPoint y: 156, distance: 4.1
click at [305, 156] on input "text" at bounding box center [314, 156] width 79 height 9
paste input "20250825030287"
type input "20250825030287"
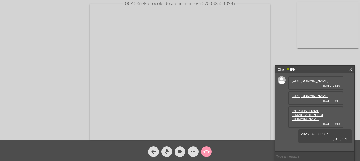
scroll to position [12, 0]
click at [208, 149] on mat-icon "call_end" at bounding box center [206, 151] width 6 height 6
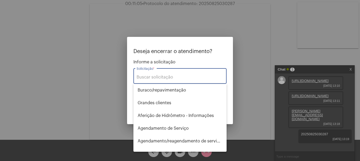
click at [148, 79] on input "Solicitação *" at bounding box center [180, 77] width 87 height 5
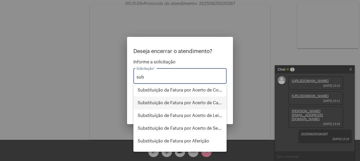
click at [211, 103] on span "Substituição de Fatura por Acerto de Cadastro" at bounding box center [180, 102] width 85 height 13
type input "Substituição de Fatura por Acerto de Cadastro"
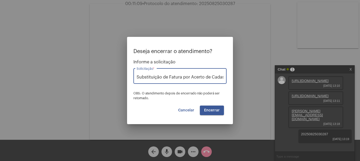
scroll to position [0, 5]
click at [211, 111] on span "Encerrar" at bounding box center [212, 110] width 16 height 4
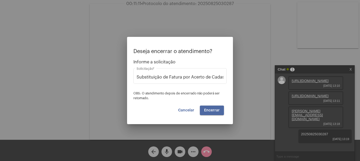
click at [211, 111] on span "Encerrar" at bounding box center [212, 110] width 16 height 4
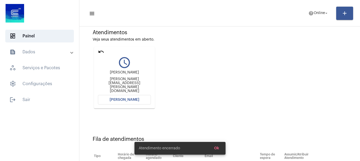
scroll to position [31, 0]
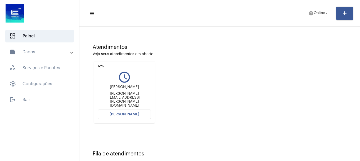
click at [101, 65] on mat-icon "undo" at bounding box center [101, 66] width 6 height 6
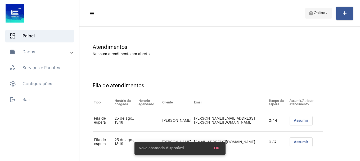
click at [321, 15] on span "Online" at bounding box center [319, 13] width 11 height 4
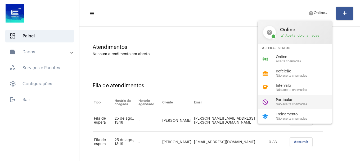
click at [287, 97] on div "do_not_disturb Particular Não aceita chamadas" at bounding box center [299, 102] width 83 height 14
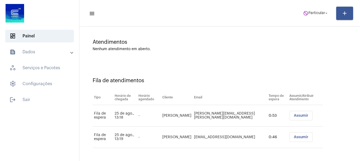
scroll to position [38, 0]
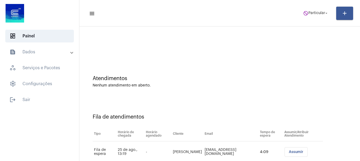
scroll to position [16, 0]
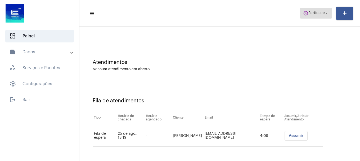
click at [321, 17] on span "do_not_disturb Particular arrow_drop_down" at bounding box center [316, 13] width 26 height 10
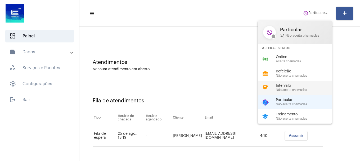
click at [282, 84] on span "Intervalo" at bounding box center [306, 86] width 60 height 4
